Goal: Task Accomplishment & Management: Manage account settings

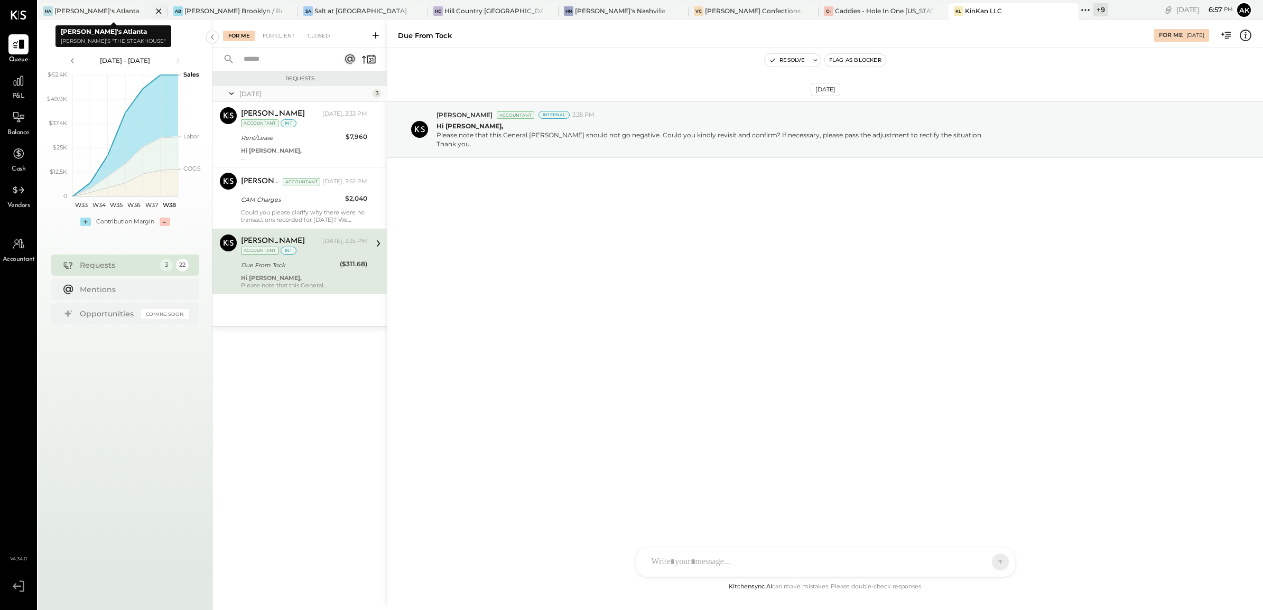
click at [97, 12] on div "HA [PERSON_NAME]'s [GEOGRAPHIC_DATA]" at bounding box center [95, 11] width 114 height 10
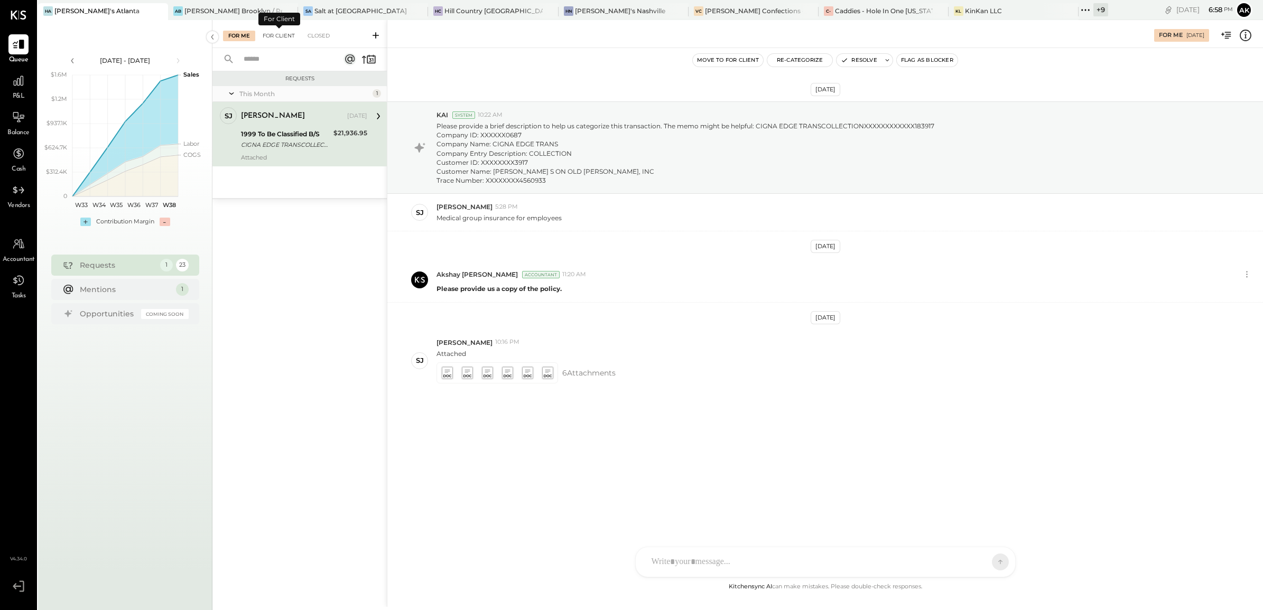
click at [276, 35] on div "For Client" at bounding box center [278, 36] width 43 height 11
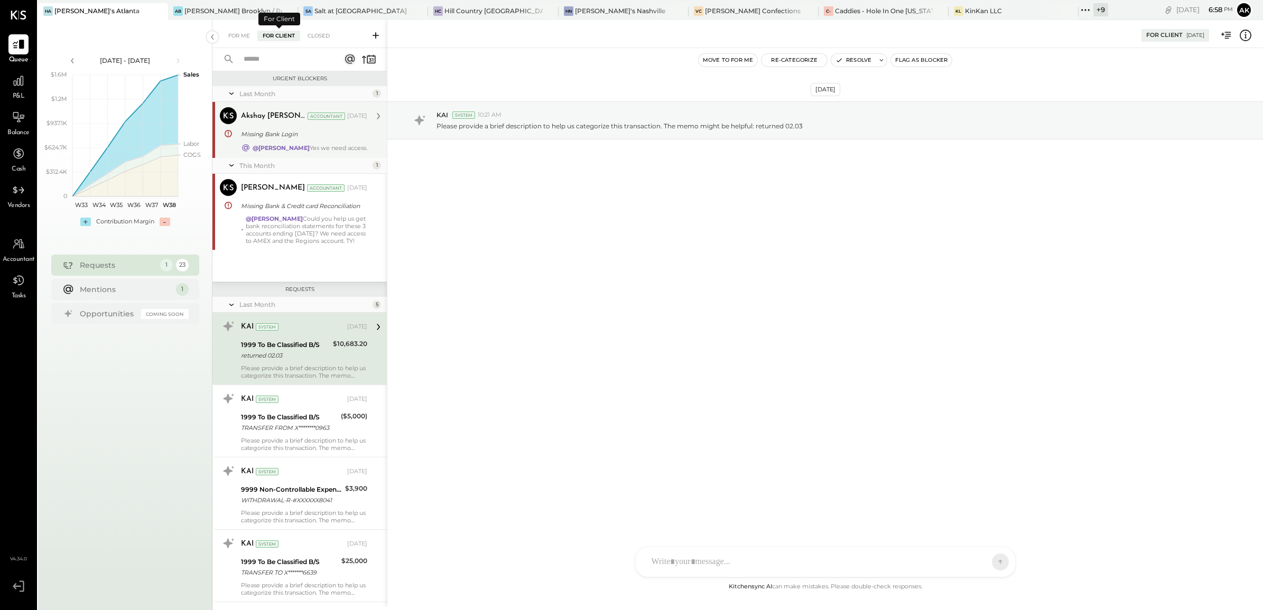
scroll to position [18, 0]
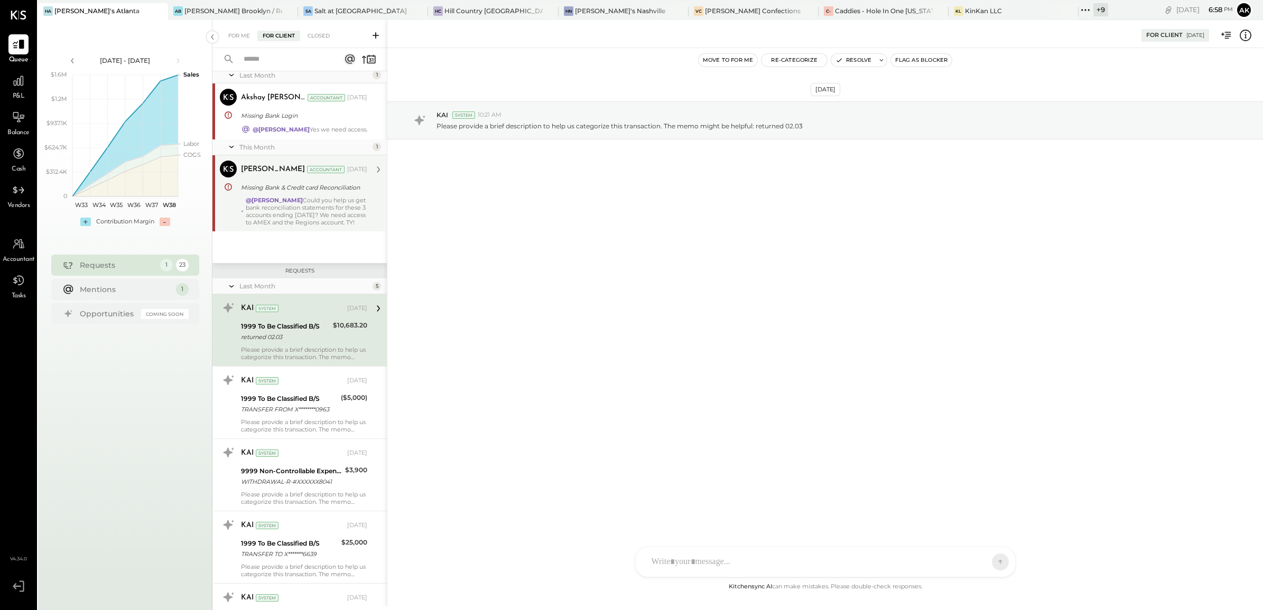
click at [310, 176] on div "[PERSON_NAME] Accountant [DATE]" at bounding box center [304, 169] width 126 height 15
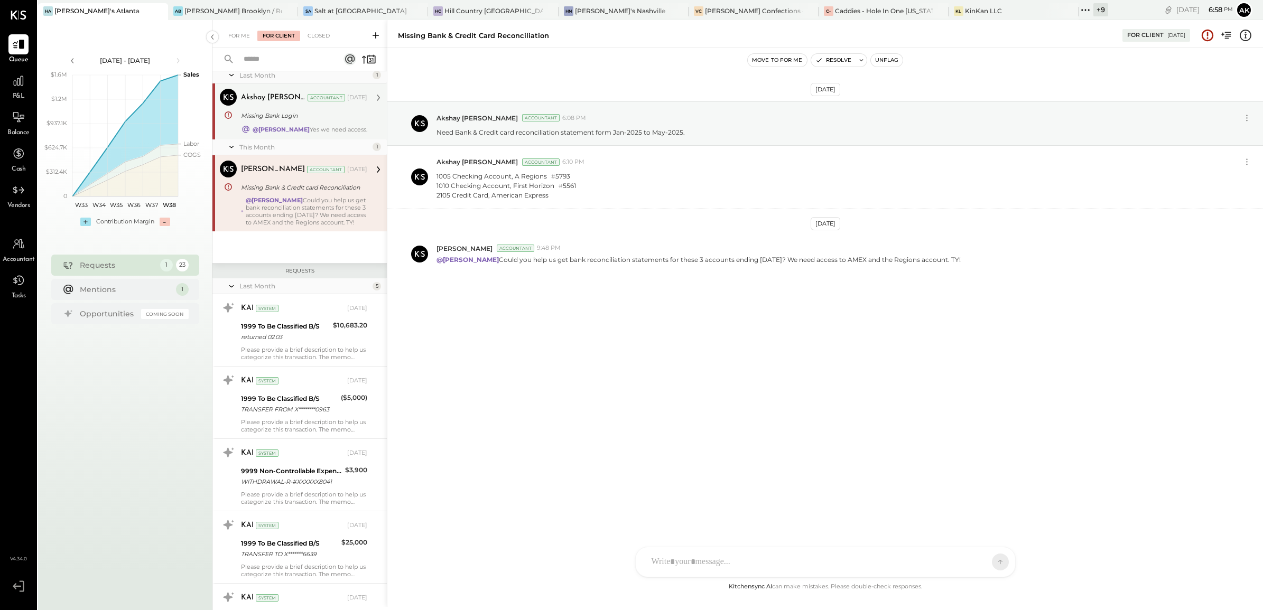
click at [293, 104] on div "Akshay [PERSON_NAME] Accountant [DATE]" at bounding box center [304, 97] width 126 height 15
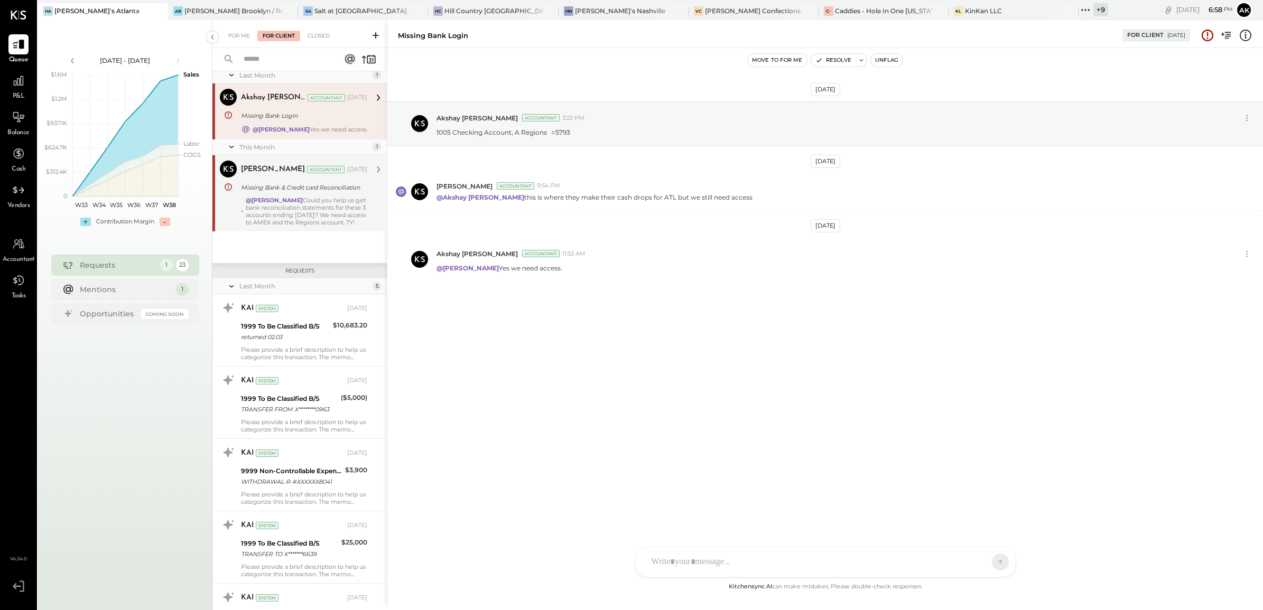
click at [328, 218] on div "@[PERSON_NAME] Could you help us get bank reconciliation statements for these 3…" at bounding box center [307, 212] width 122 height 30
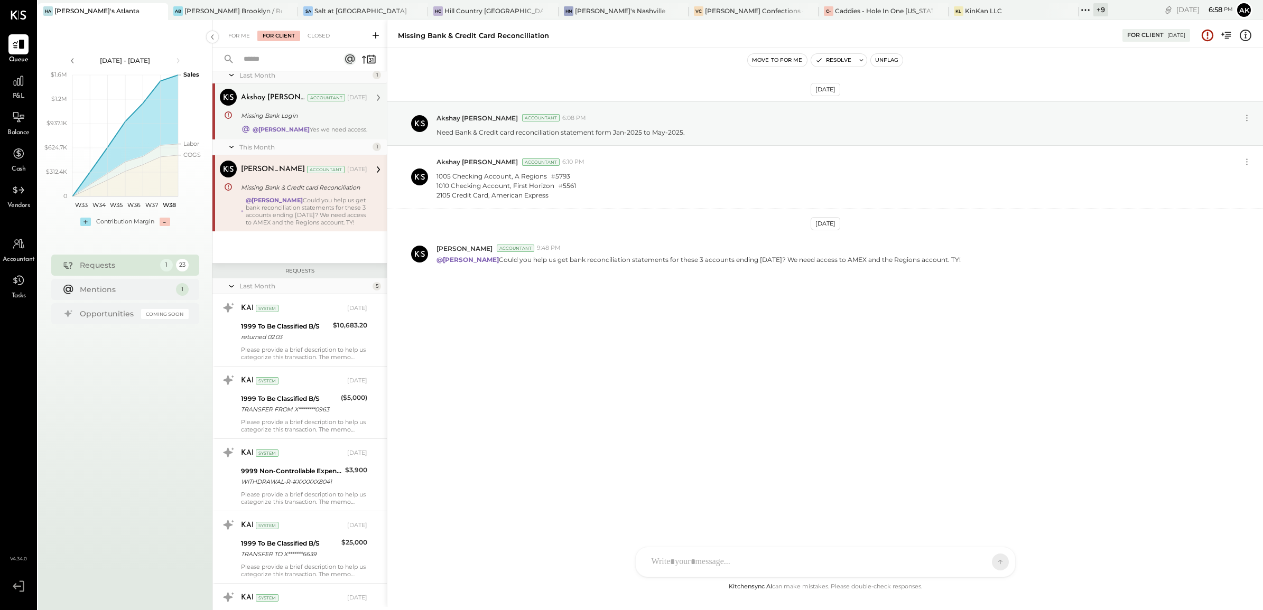
click at [291, 123] on div "Akshay [PERSON_NAME] Accountant [DATE] Missing Bank Login @[PERSON_NAME] Yes we…" at bounding box center [304, 111] width 126 height 45
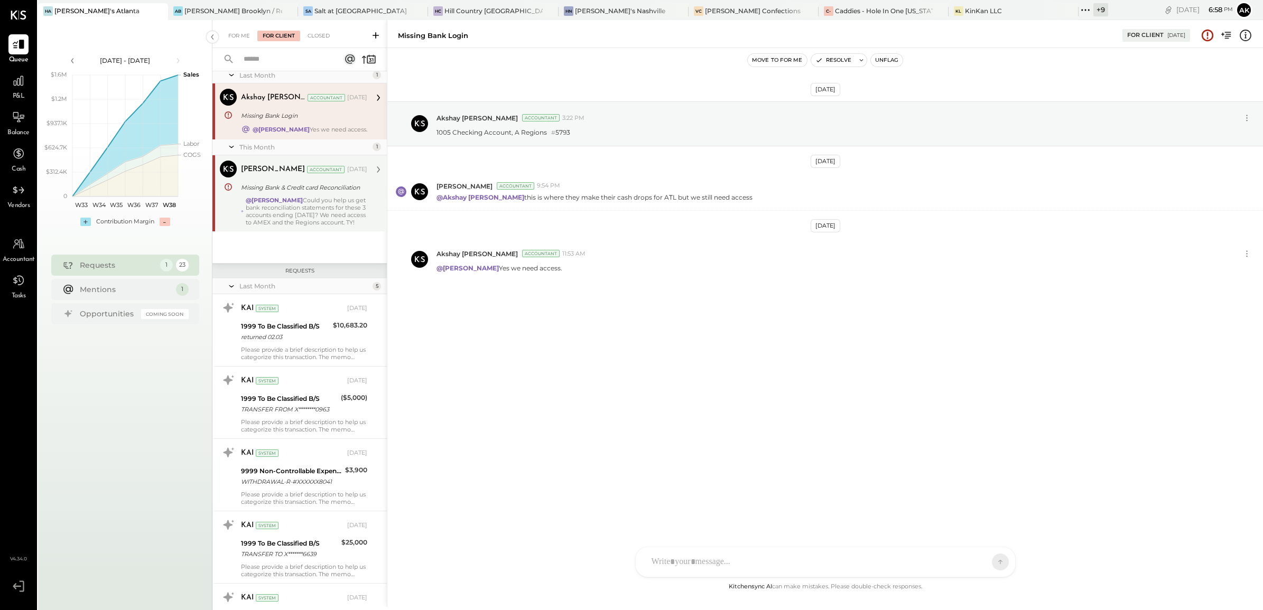
click at [303, 212] on div "@[PERSON_NAME] Could you help us get bank reconciliation statements for these 3…" at bounding box center [307, 212] width 122 height 30
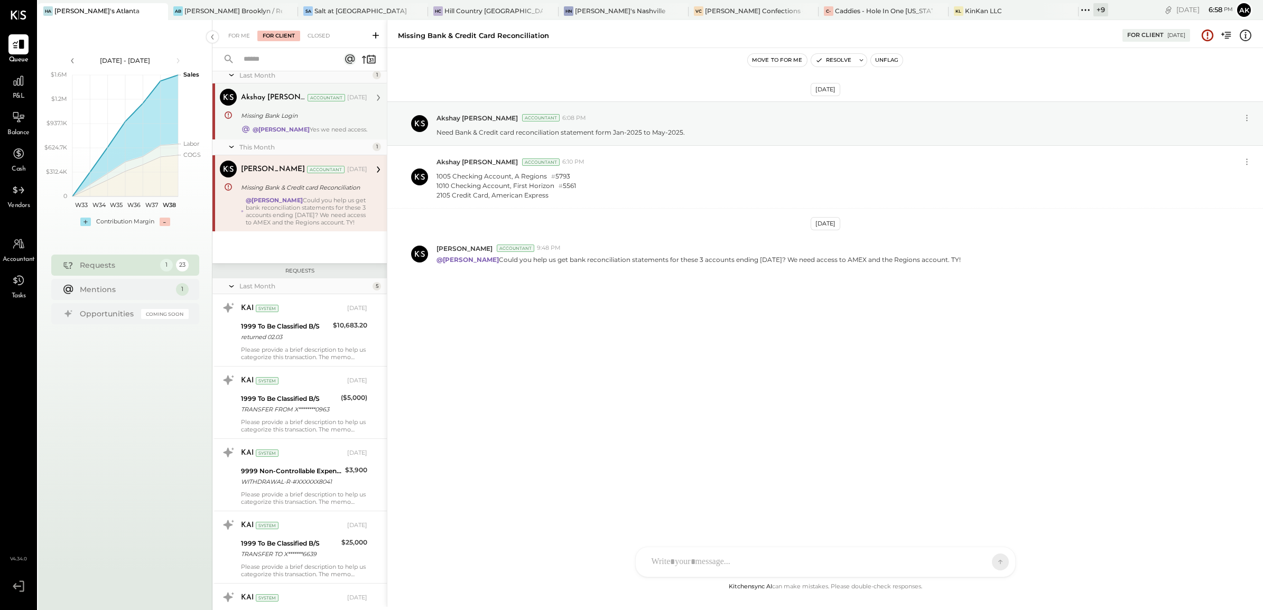
click at [320, 116] on div "Missing Bank Login" at bounding box center [302, 115] width 123 height 11
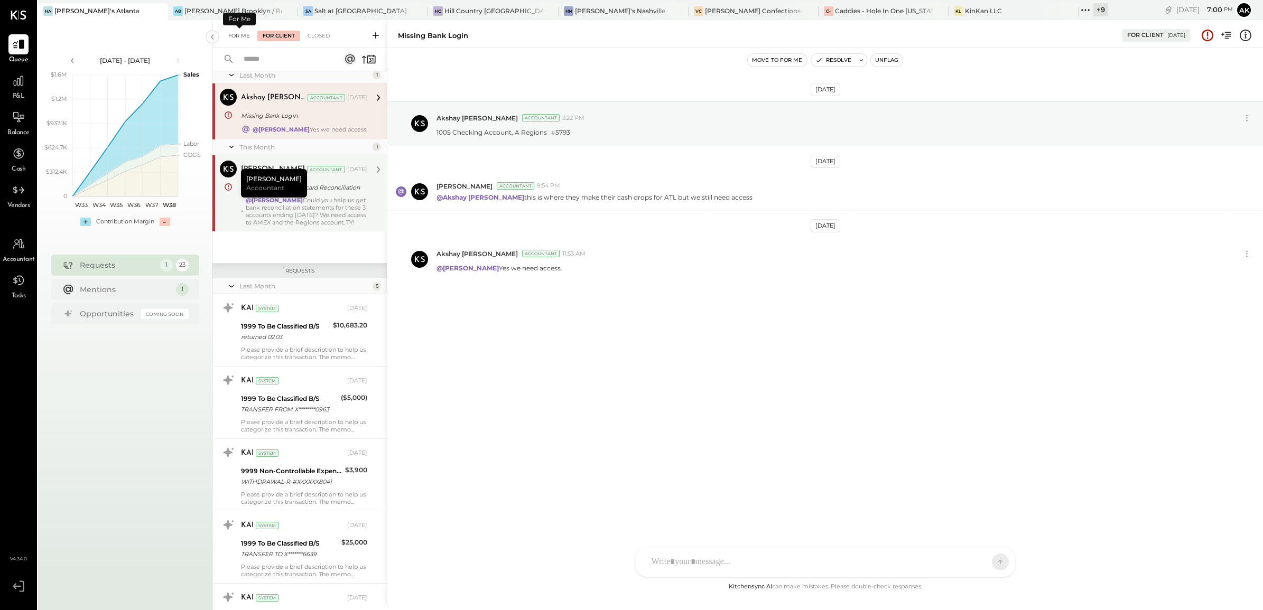
click at [241, 35] on div "For Me" at bounding box center [239, 36] width 32 height 11
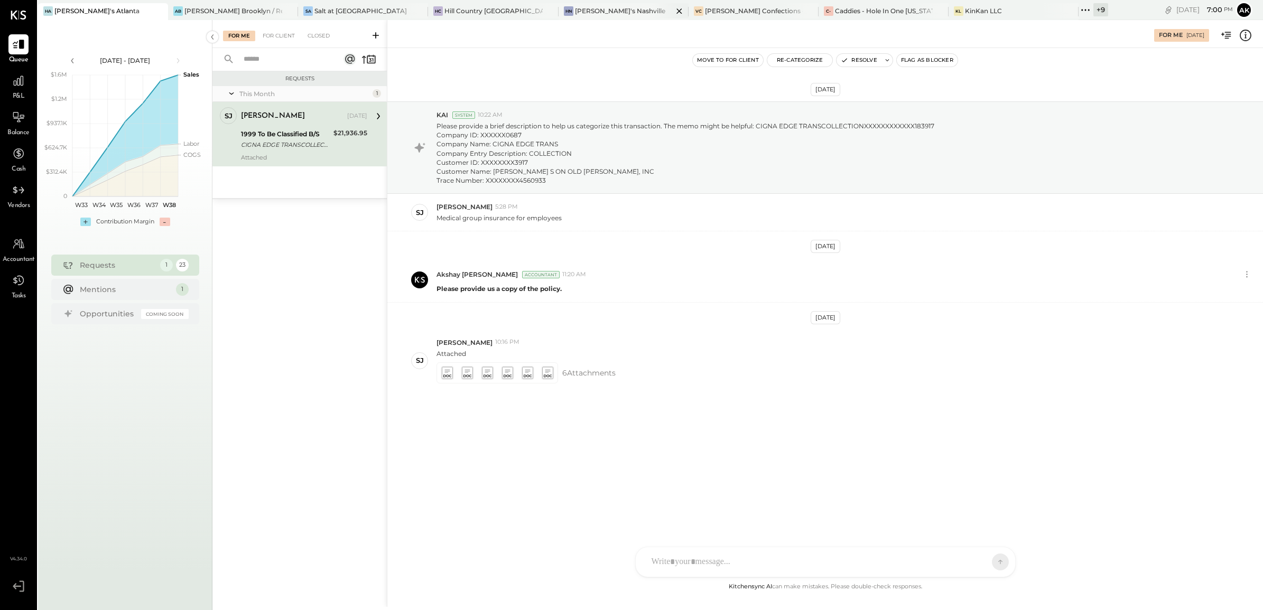
click at [575, 9] on div "[PERSON_NAME]'s Nashville" at bounding box center [620, 10] width 90 height 9
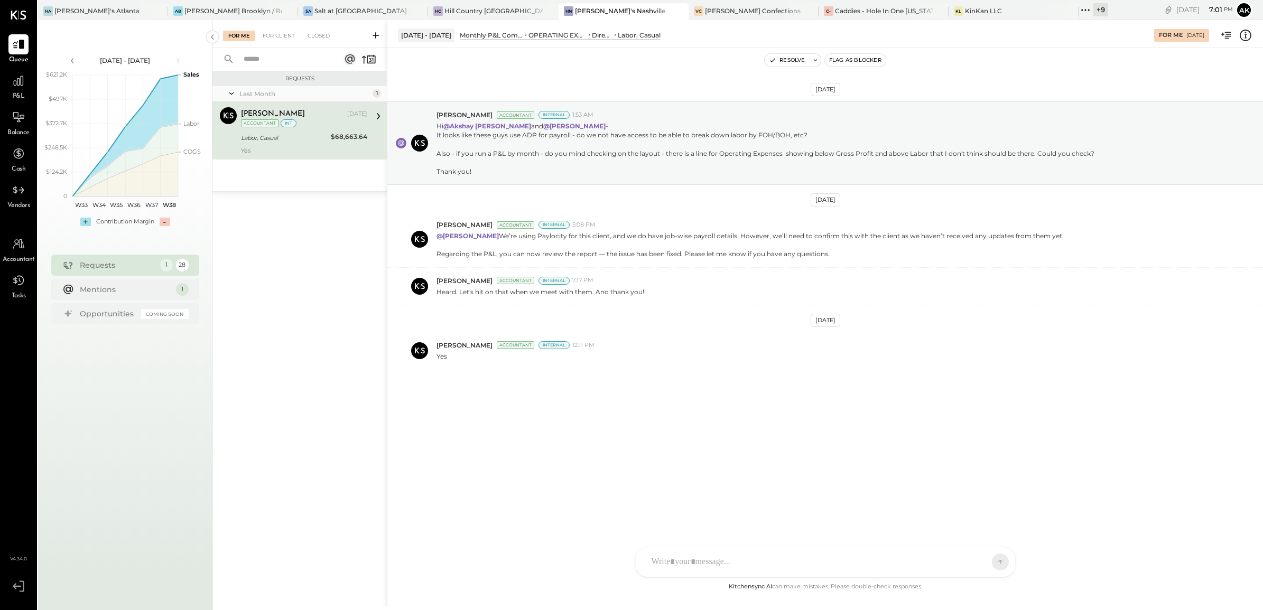
click at [701, 559] on div "AK [PERSON_NAME] [PERSON_NAME] [PERSON_NAME] MG [PERSON_NAME] HN [PERSON_NAME] …" at bounding box center [825, 562] width 380 height 31
click at [788, 60] on button "Resolve" at bounding box center [787, 60] width 44 height 13
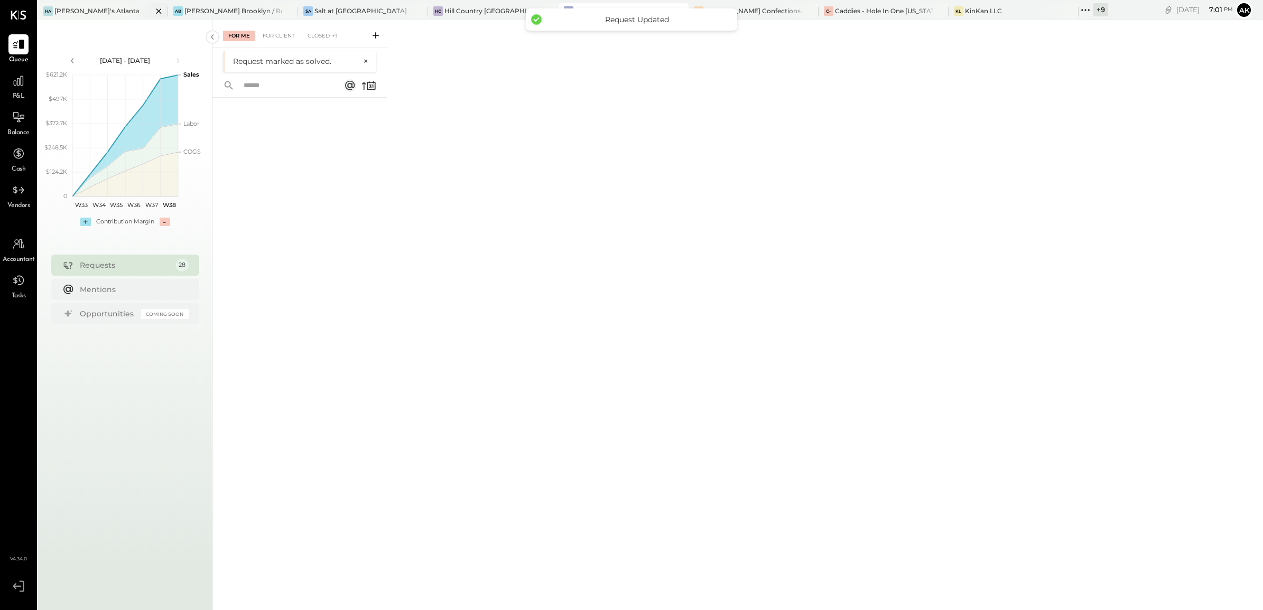
click at [82, 7] on div "[PERSON_NAME]'s Atlanta" at bounding box center [96, 10] width 85 height 9
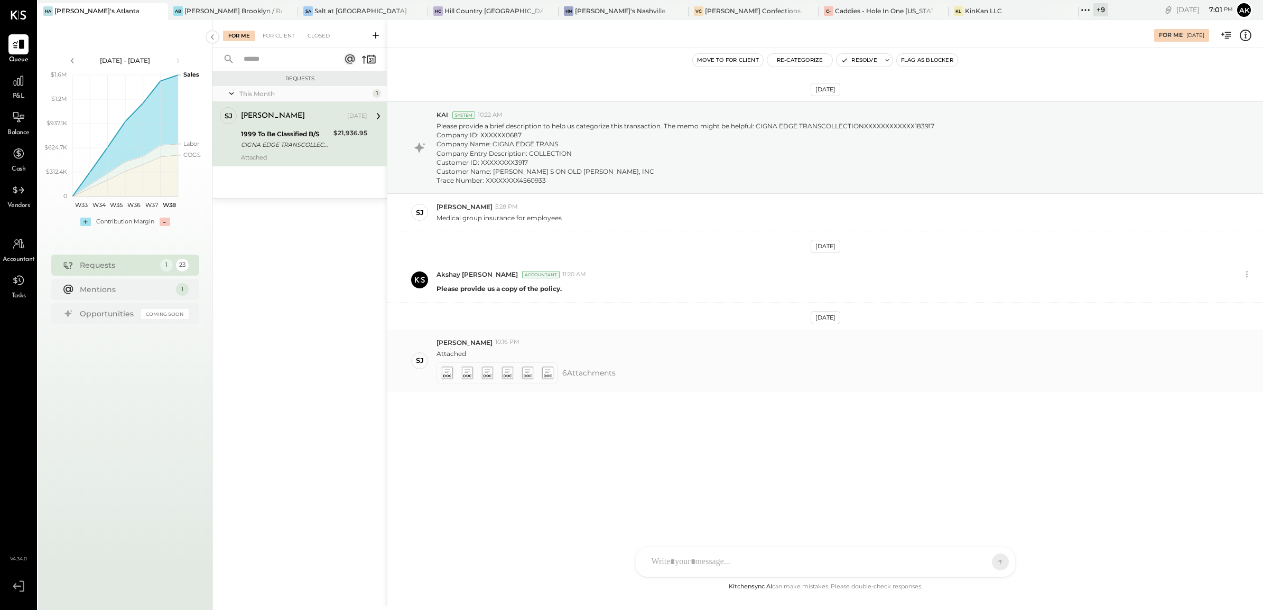
click at [448, 375] on icon at bounding box center [446, 373] width 11 height 12
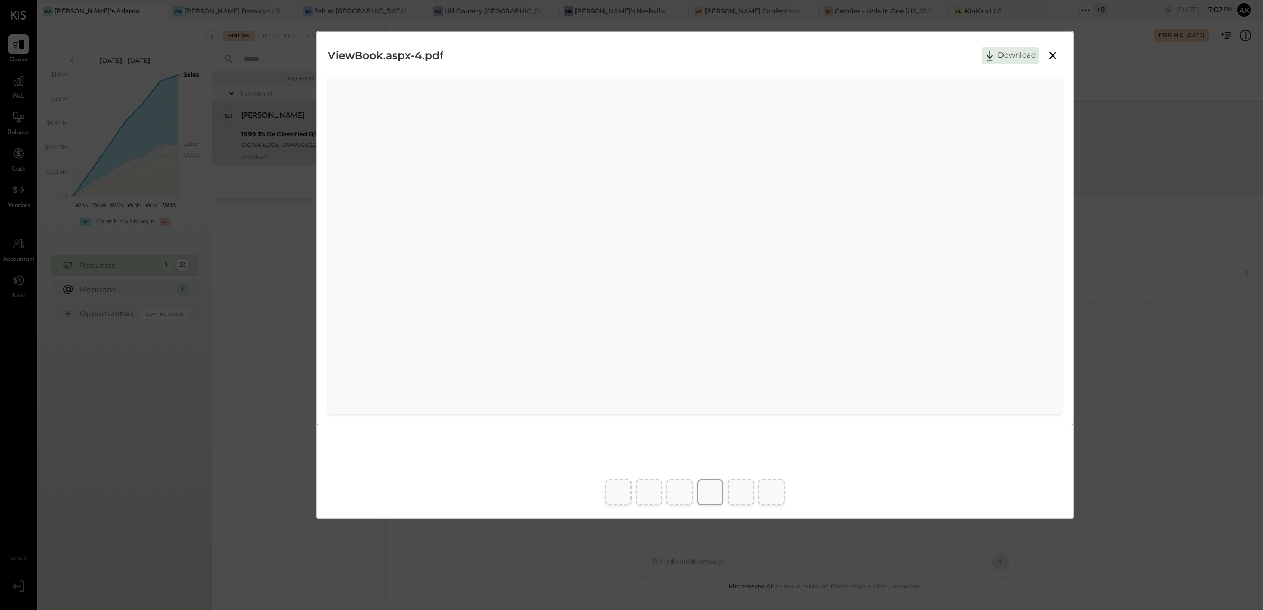
click at [1051, 54] on icon at bounding box center [1052, 55] width 7 height 7
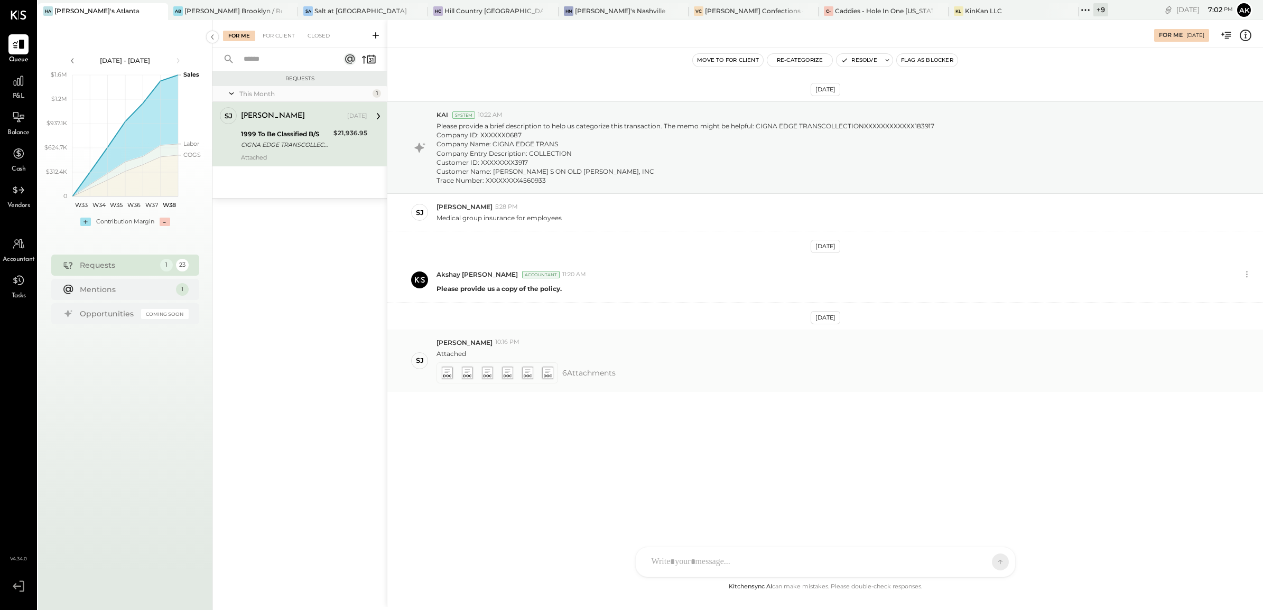
click at [598, 374] on span "6 Attachment s" at bounding box center [588, 372] width 53 height 21
click at [487, 373] on icon at bounding box center [487, 370] width 5 height 3
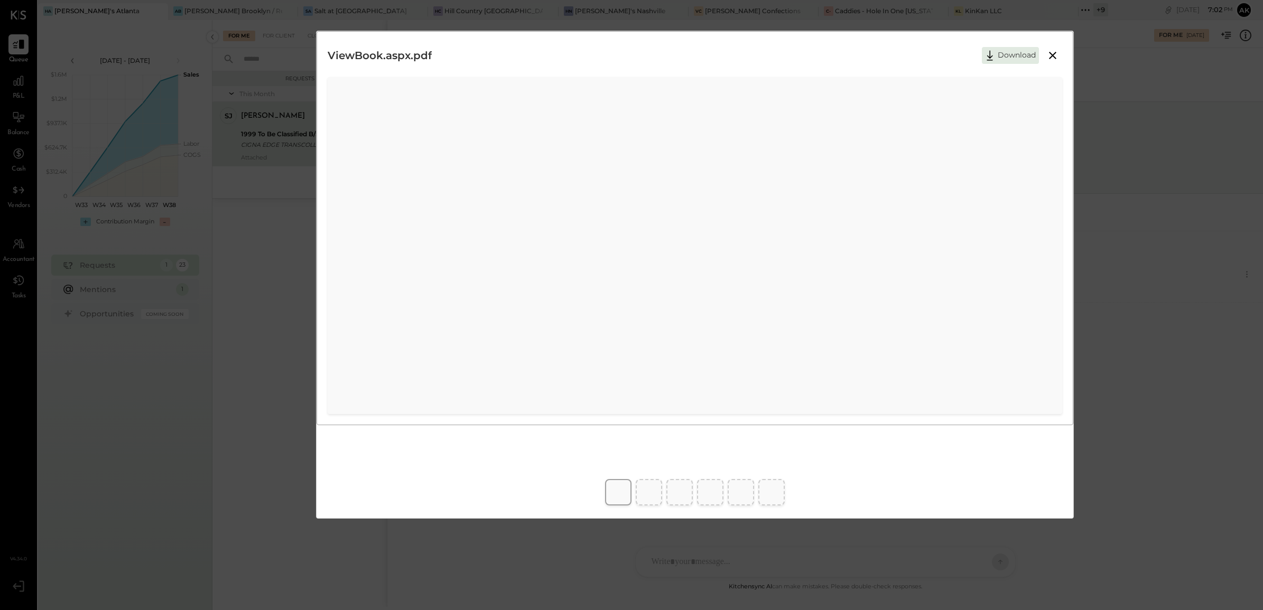
click at [1052, 56] on icon at bounding box center [1052, 55] width 7 height 7
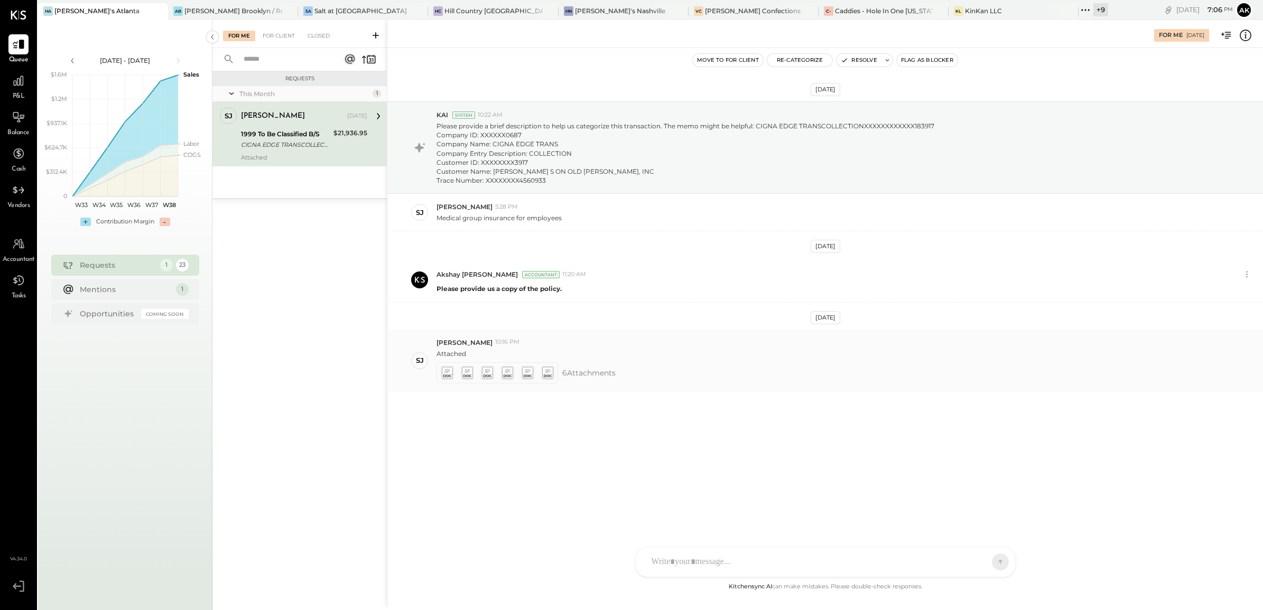
click at [447, 373] on icon at bounding box center [446, 370] width 5 height 3
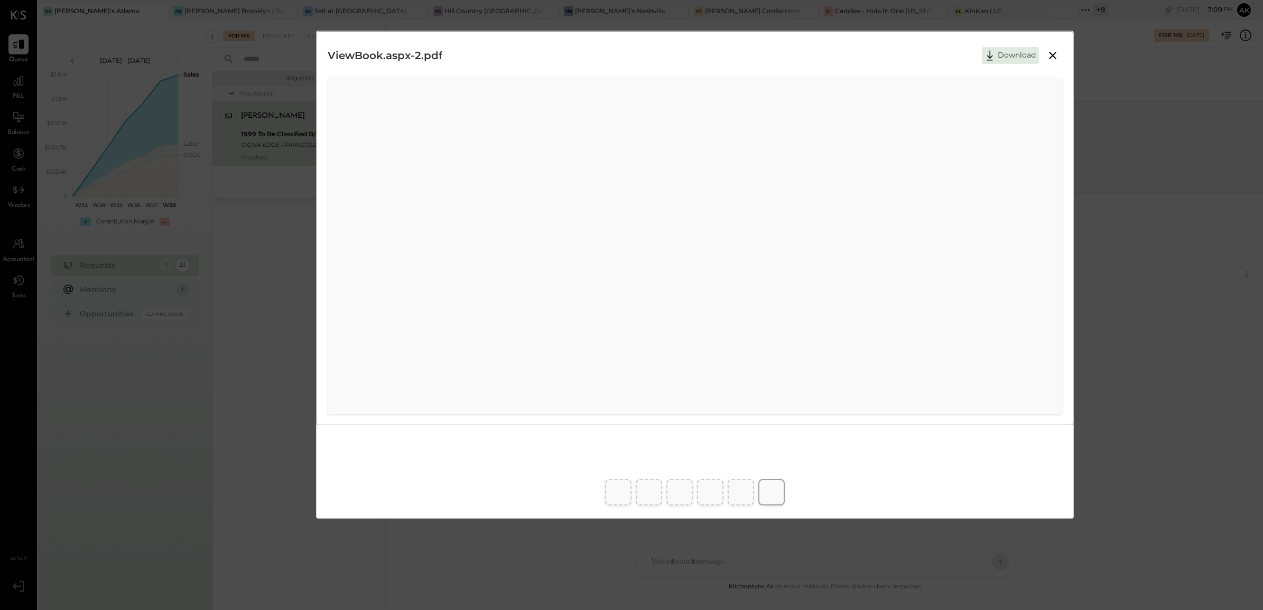
click at [1055, 57] on icon at bounding box center [1052, 55] width 13 height 13
